Goal: Task Accomplishment & Management: Use online tool/utility

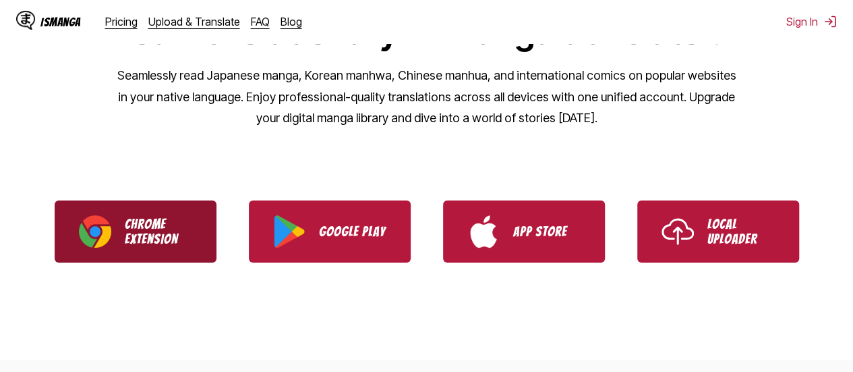
scroll to position [206, 0]
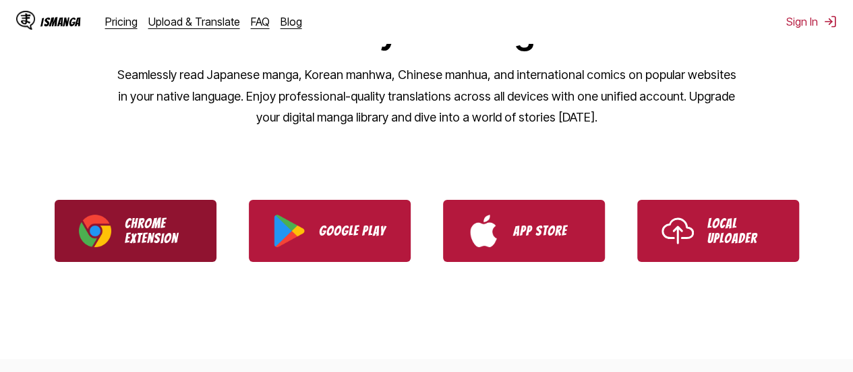
click at [148, 231] on p "Chrome Extension" at bounding box center [158, 231] width 67 height 30
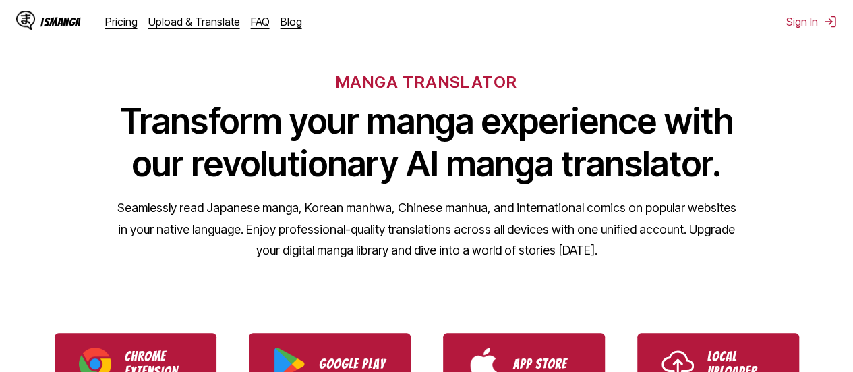
scroll to position [5, 0]
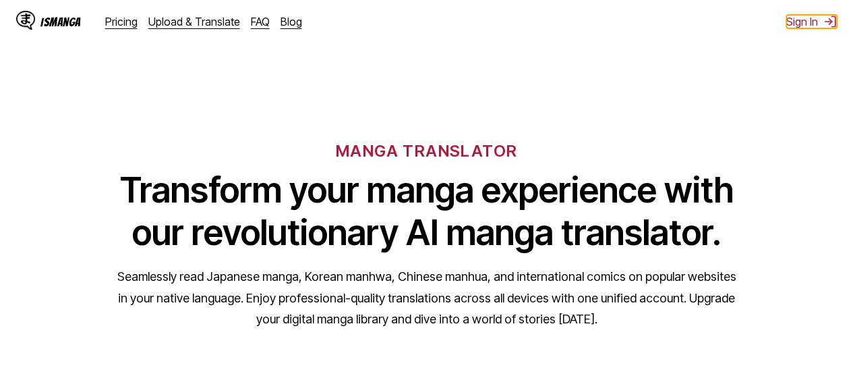
click at [804, 26] on button "Sign In" at bounding box center [812, 21] width 51 height 13
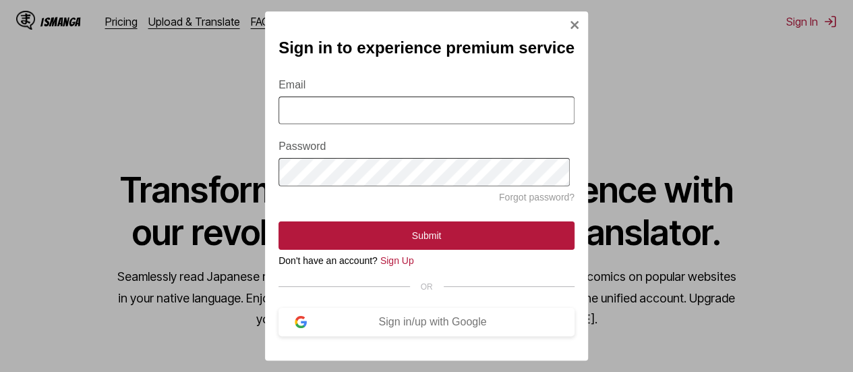
click at [412, 109] on input "Email" at bounding box center [427, 110] width 296 height 28
click at [437, 328] on div "Sign in/up with Google" at bounding box center [433, 322] width 252 height 12
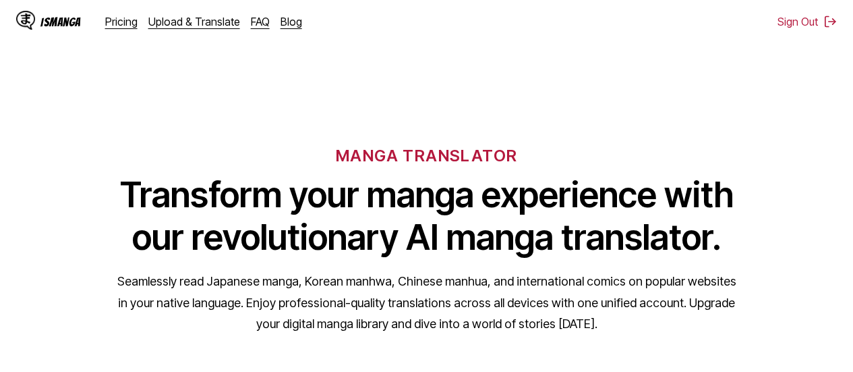
click at [61, 30] on div "IsManga" at bounding box center [48, 22] width 65 height 22
click at [54, 16] on div "IsManga" at bounding box center [60, 22] width 40 height 13
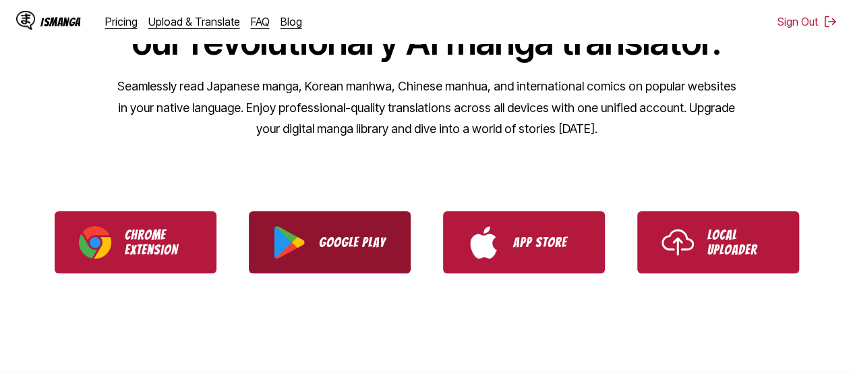
scroll to position [194, 0]
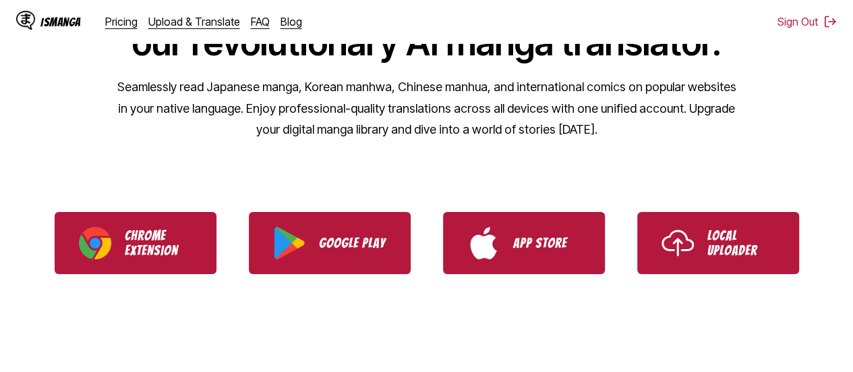
click at [474, 138] on p "Seamlessly read Japanese manga, Korean manhwa, Chinese manhua, and internationa…" at bounding box center [427, 108] width 621 height 64
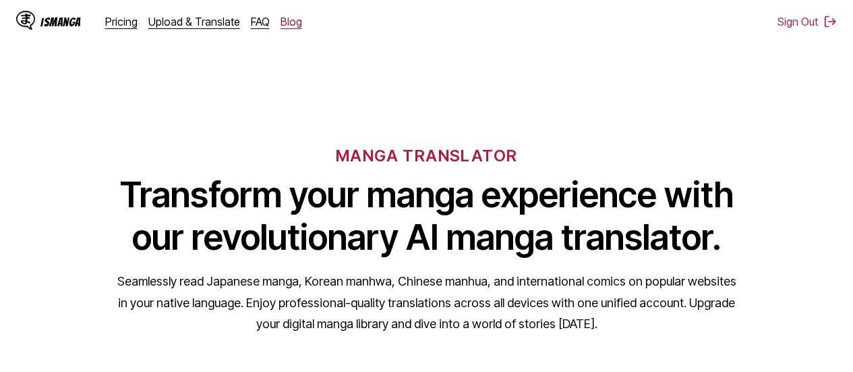
click at [291, 21] on link "Blog" at bounding box center [292, 21] width 22 height 13
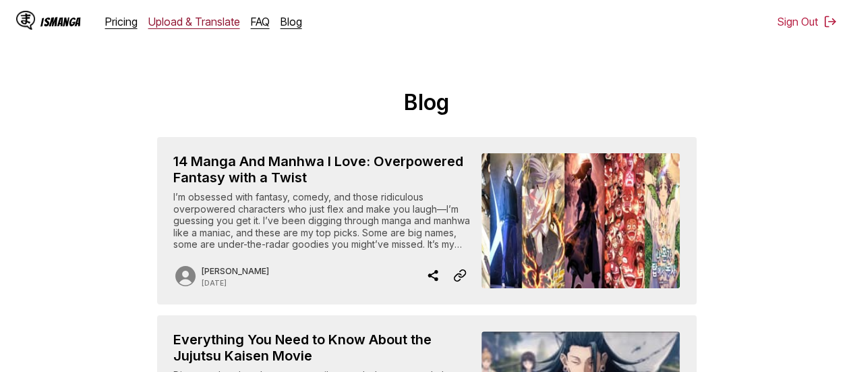
click at [178, 28] on link "Upload & Translate" at bounding box center [194, 21] width 92 height 13
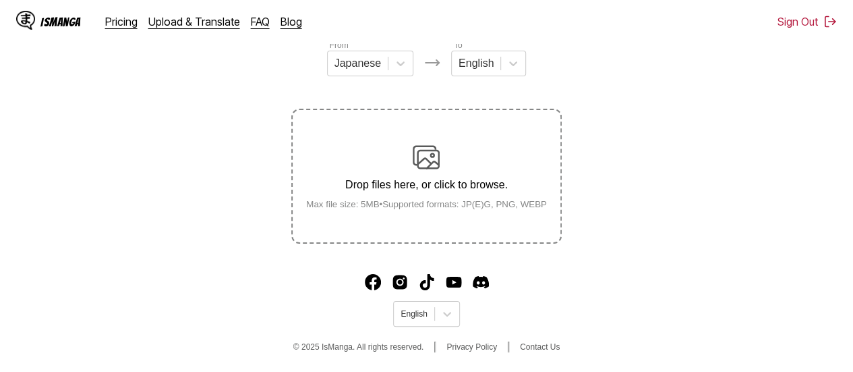
scroll to position [177, 0]
click at [418, 167] on img at bounding box center [426, 157] width 27 height 27
click at [0, 0] on input "Drop files here, or click to browse. Max file size: 5MB • Supported formats: JP…" at bounding box center [0, 0] width 0 height 0
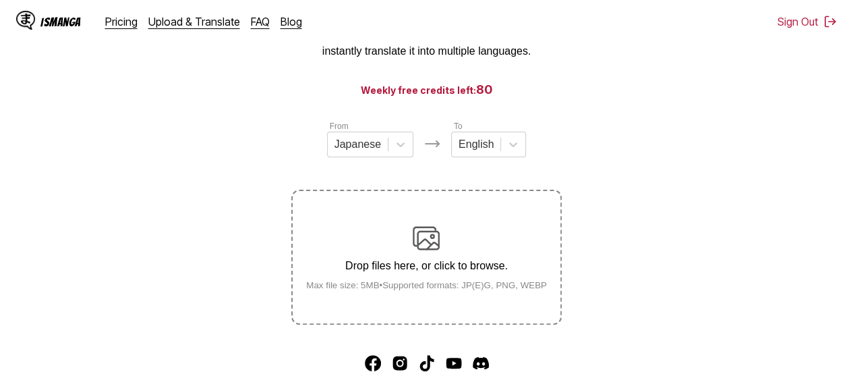
scroll to position [0, 0]
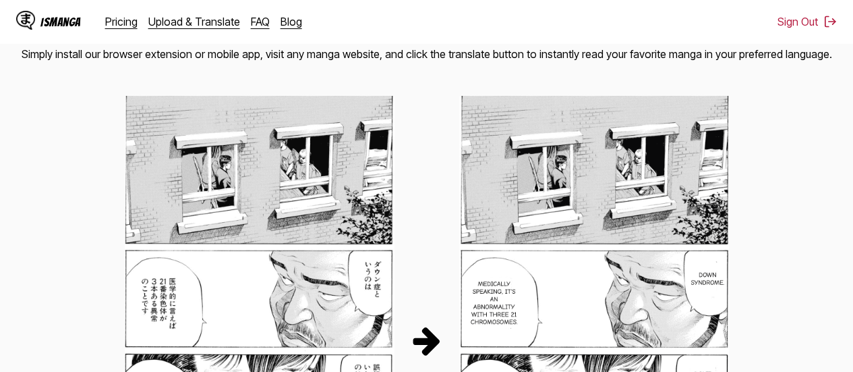
scroll to position [592, 0]
